Goal: Task Accomplishment & Management: Manage account settings

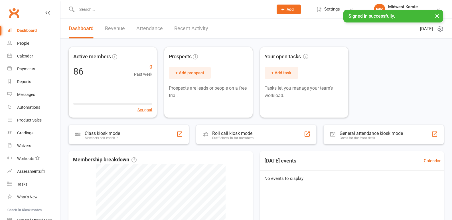
drag, startPoint x: 99, startPoint y: 3, endPoint x: 98, endPoint y: 11, distance: 7.3
click at [99, 3] on div at bounding box center [168, 9] width 201 height 19
click at [98, 11] on input "text" at bounding box center [172, 9] width 194 height 8
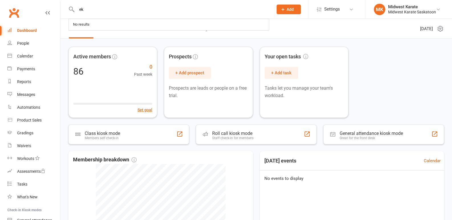
type input "e"
type input "s"
type input "e"
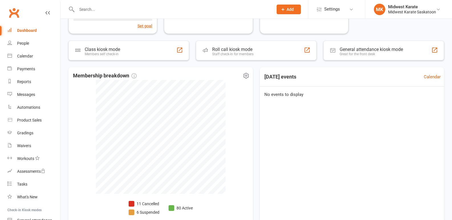
scroll to position [114, 0]
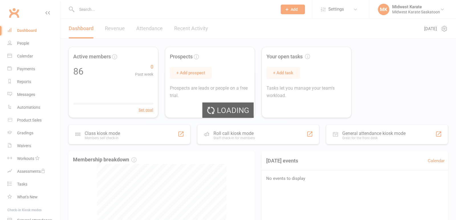
select select "no_trial"
select select "100"
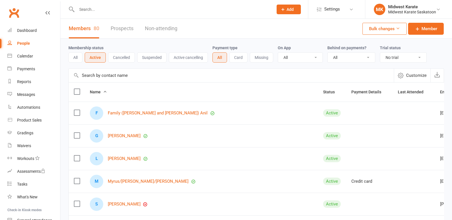
drag, startPoint x: 133, startPoint y: 3, endPoint x: 135, endPoint y: 7, distance: 5.2
click at [133, 5] on div at bounding box center [168, 9] width 201 height 19
click at [135, 7] on input "text" at bounding box center [172, 9] width 194 height 8
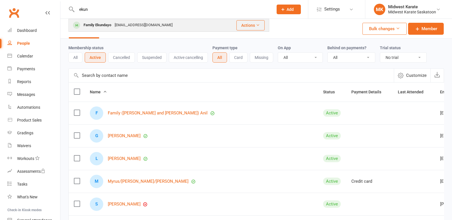
type input "ekun"
click at [127, 29] on div "[EMAIL_ADDRESS][DOMAIN_NAME]" at bounding box center [143, 25] width 61 height 8
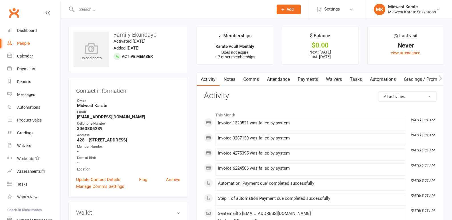
click at [314, 78] on link "Payments" at bounding box center [308, 79] width 28 height 13
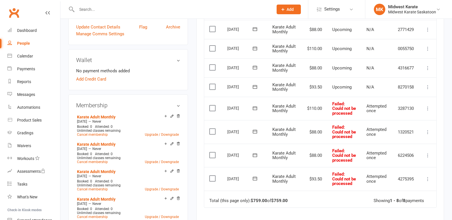
scroll to position [171, 0]
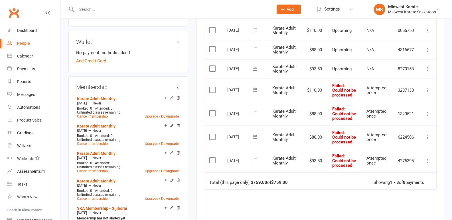
click at [216, 93] on label at bounding box center [213, 90] width 8 height 6
click at [213, 87] on input "checkbox" at bounding box center [211, 87] width 4 height 0
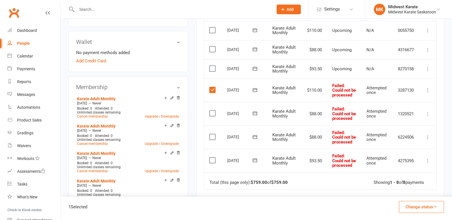
click at [216, 116] on label at bounding box center [213, 114] width 8 height 6
click at [213, 111] on input "checkbox" at bounding box center [211, 111] width 4 height 0
click at [213, 142] on td "Select this" at bounding box center [213, 138] width 18 height 24
click at [212, 140] on label at bounding box center [213, 137] width 8 height 6
click at [212, 134] on input "checkbox" at bounding box center [211, 134] width 4 height 0
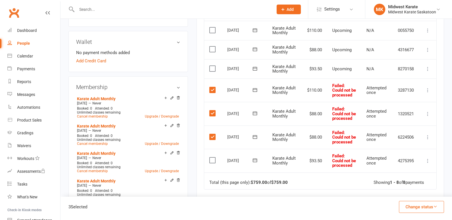
click at [212, 163] on label at bounding box center [213, 161] width 8 height 6
click at [212, 158] on input "checkbox" at bounding box center [211, 158] width 4 height 0
click at [422, 211] on button "Change status" at bounding box center [421, 207] width 45 height 12
click at [406, 165] on link "Paid (POS)" at bounding box center [415, 168] width 56 height 11
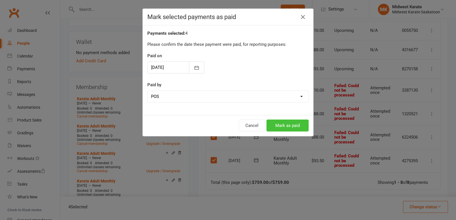
click at [299, 122] on button "Mark as paid" at bounding box center [288, 126] width 42 height 12
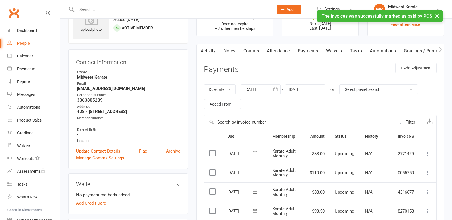
scroll to position [0, 0]
